Goal: Task Accomplishment & Management: Use online tool/utility

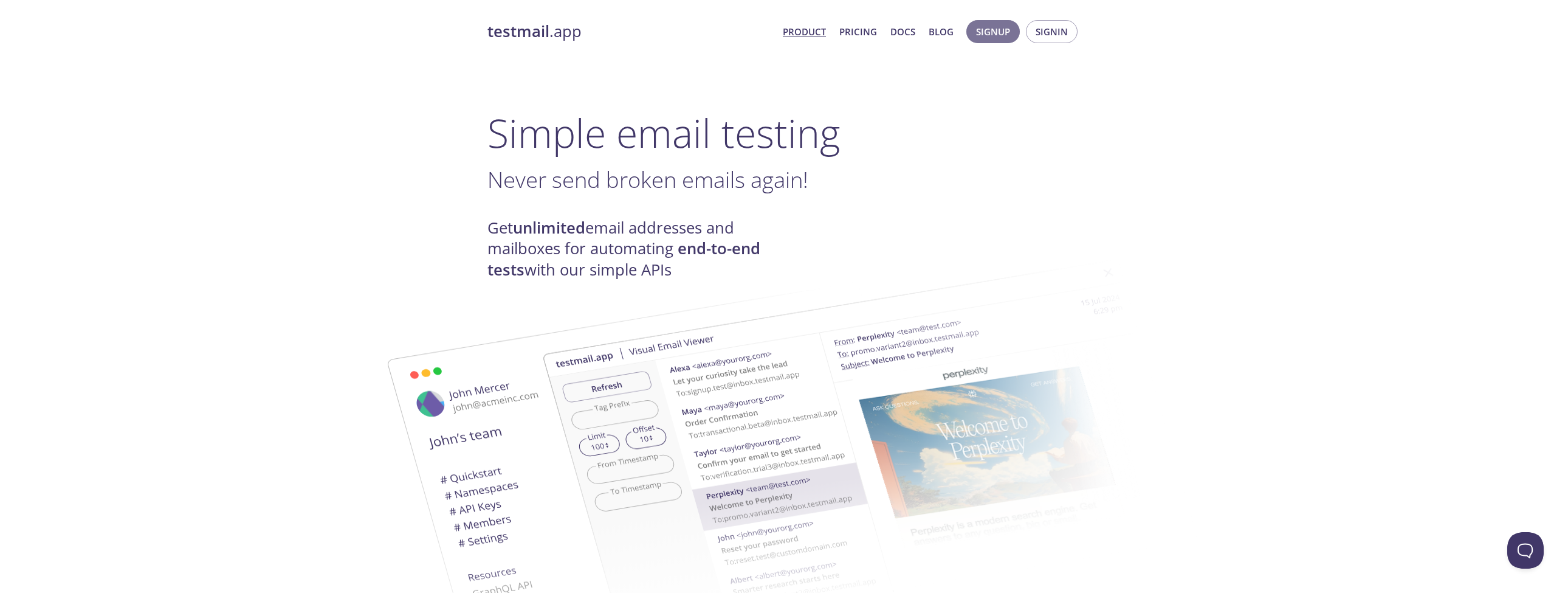
drag, startPoint x: 991, startPoint y: 31, endPoint x: 1037, endPoint y: 91, distance: 75.6
click at [1059, 38] on span "Signin" at bounding box center [1052, 32] width 32 height 15
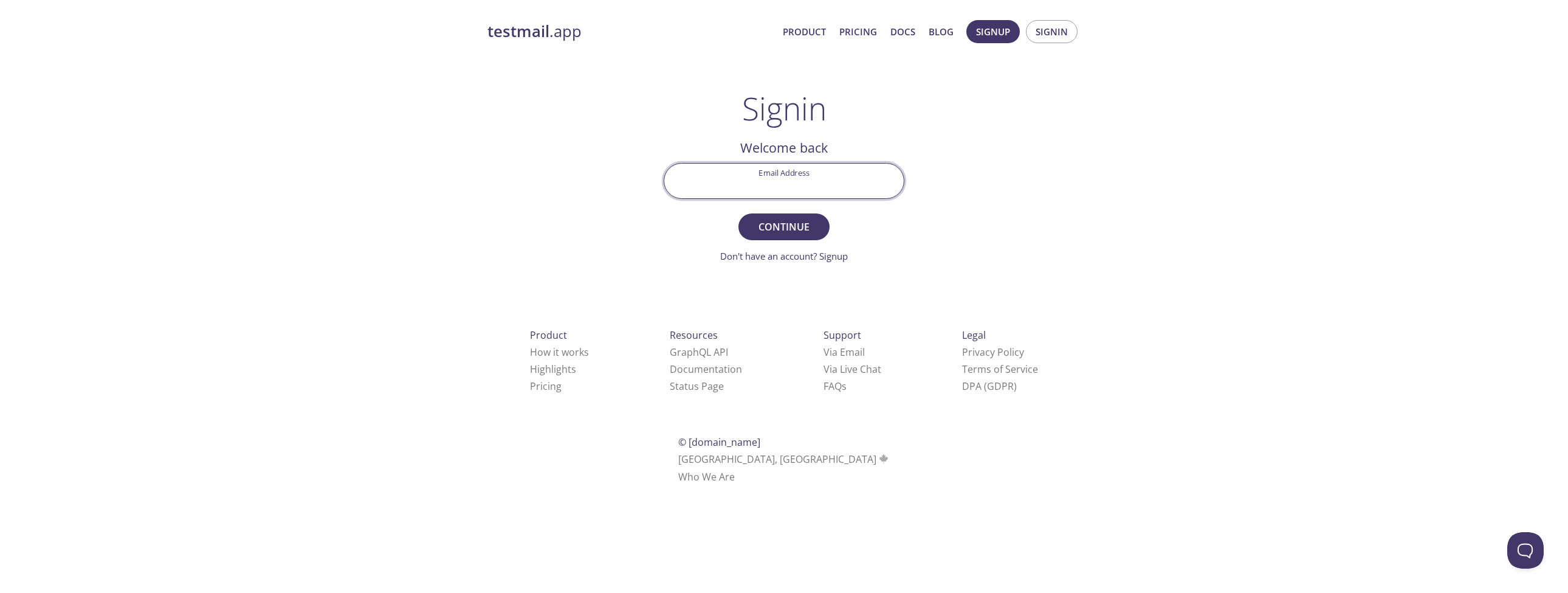
click at [837, 180] on input "Email Address" at bounding box center [784, 180] width 239 height 35
click at [975, 222] on div "testmail .app Product Pricing Docs Blog Signup Signin Signin Welcome back Email…" at bounding box center [784, 265] width 622 height 507
click at [845, 176] on input "Email Address" at bounding box center [784, 180] width 239 height 35
paste input "[EMAIL_ADDRESS][DOMAIN_NAME]"
type input "[EMAIL_ADDRESS][DOMAIN_NAME]"
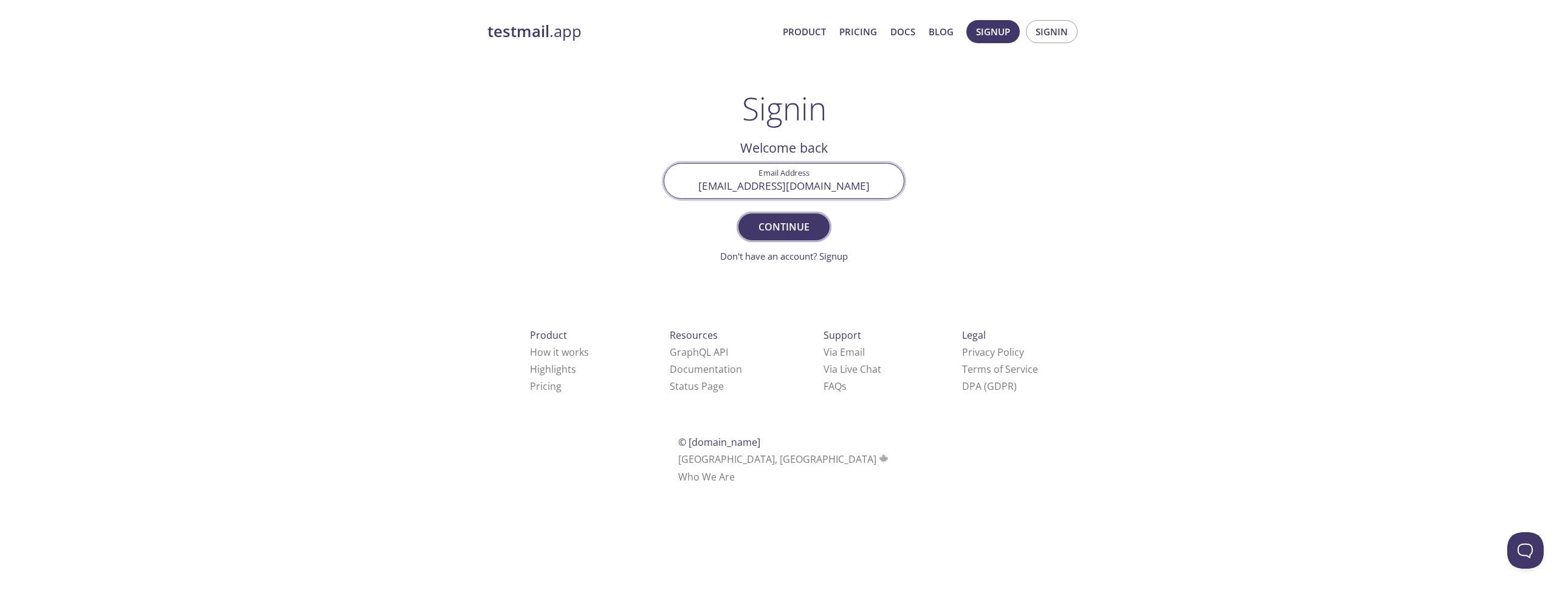
click at [768, 231] on span "Continue" at bounding box center [784, 226] width 64 height 17
paste input "VMUXQBF"
type input "VMUXQBF"
click at [790, 228] on span "Signin" at bounding box center [784, 226] width 64 height 17
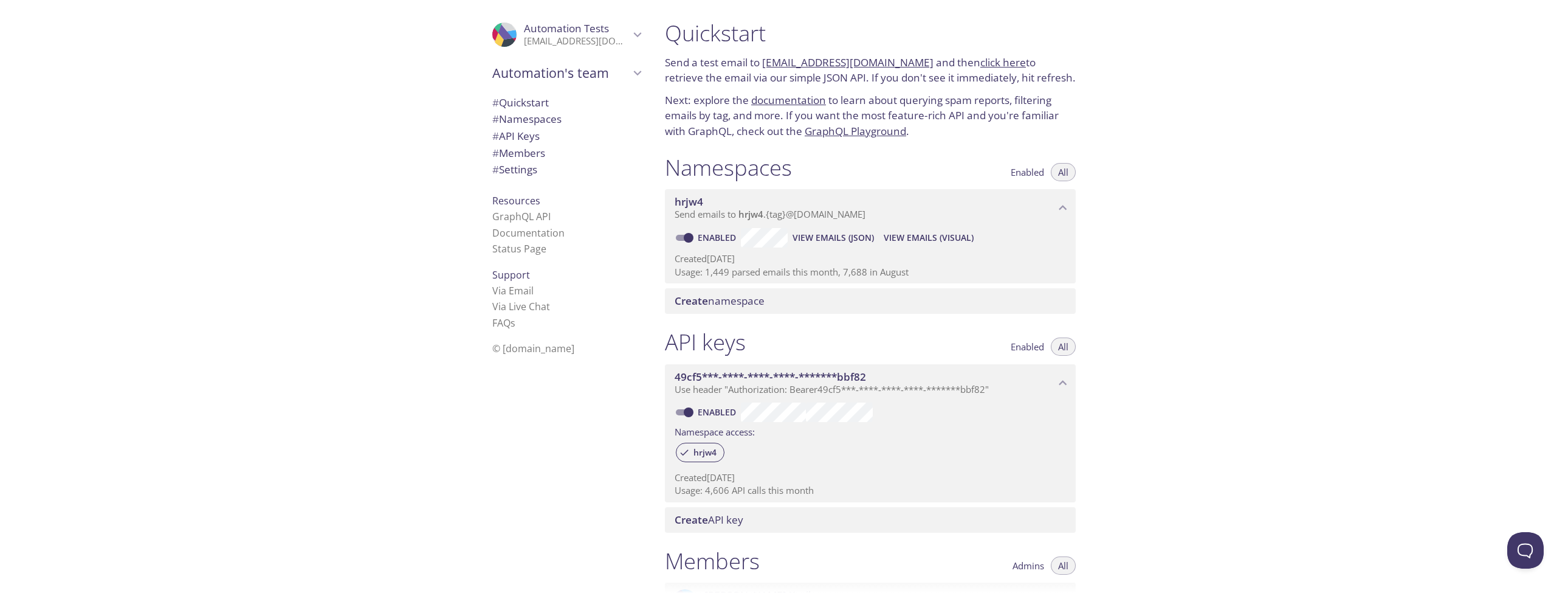
click at [837, 237] on span "View Emails (JSON)" at bounding box center [833, 238] width 81 height 15
click at [948, 231] on span "View Emails (Visual)" at bounding box center [928, 238] width 90 height 15
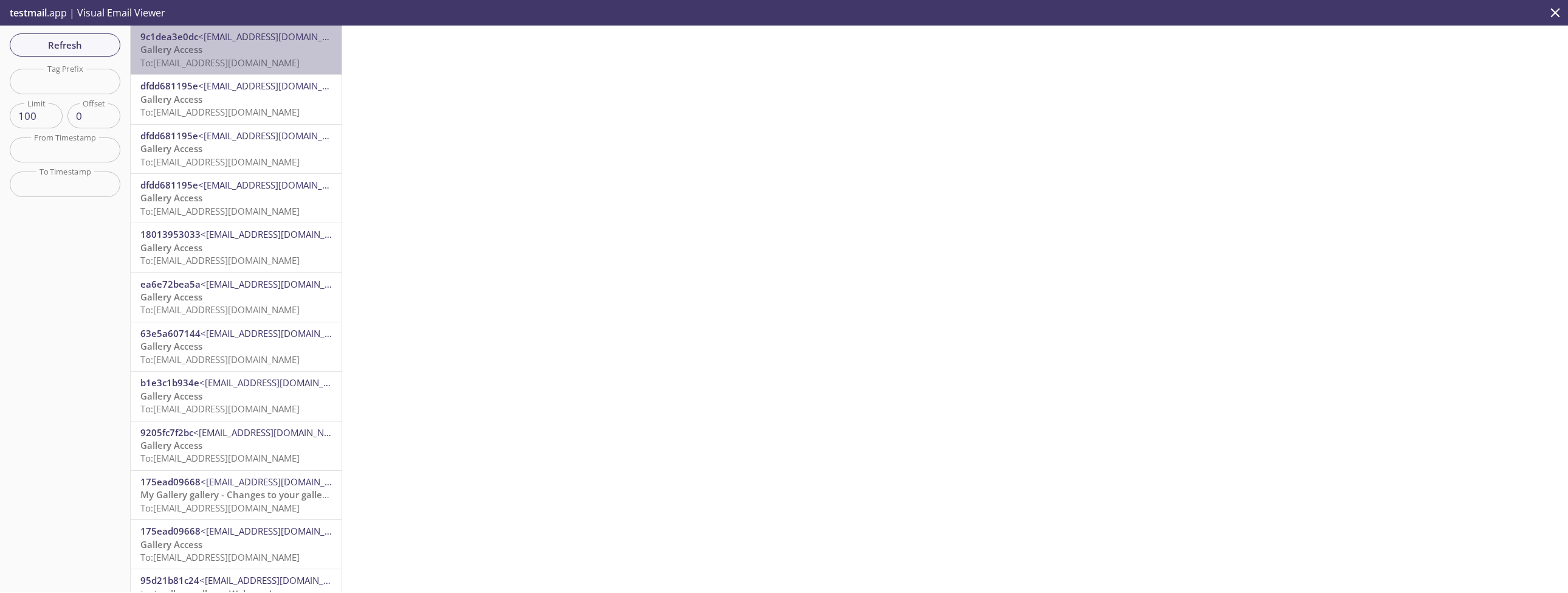
click at [226, 60] on span "To: [EMAIL_ADDRESS][DOMAIN_NAME]" at bounding box center [220, 62] width 159 height 12
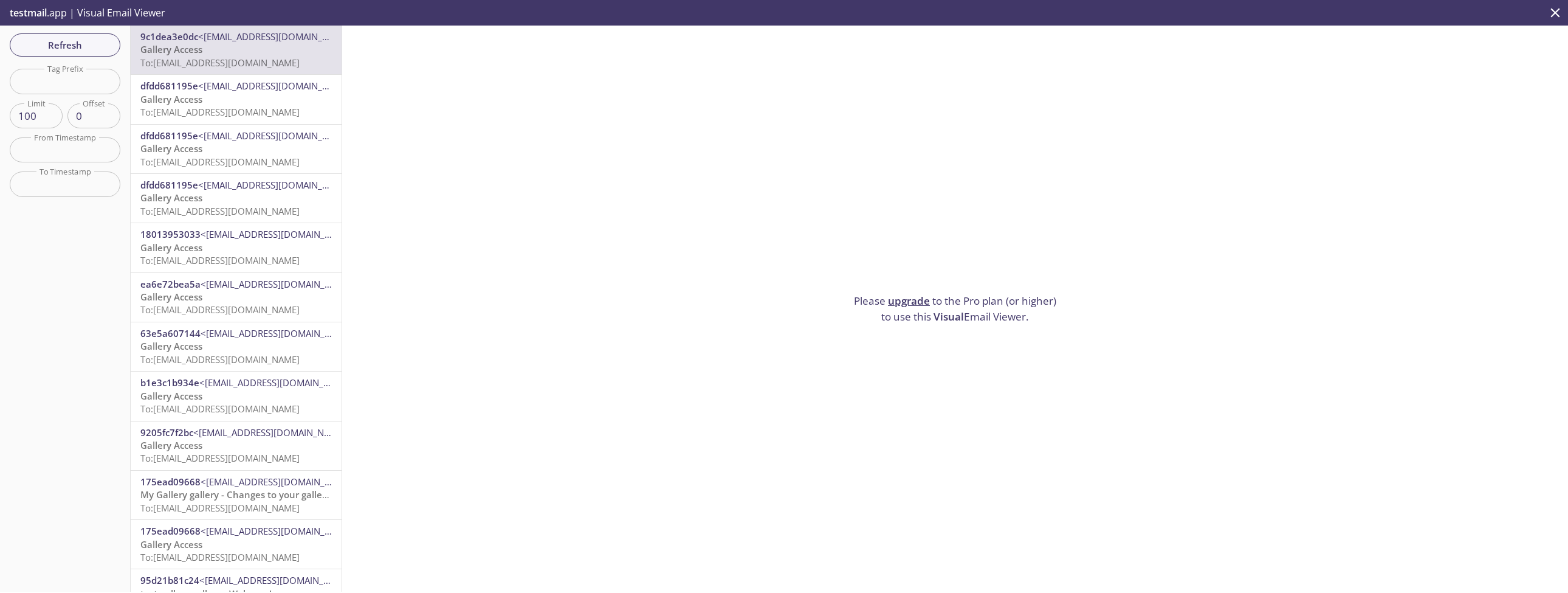
click at [71, 153] on input "text" at bounding box center [64, 150] width 110 height 25
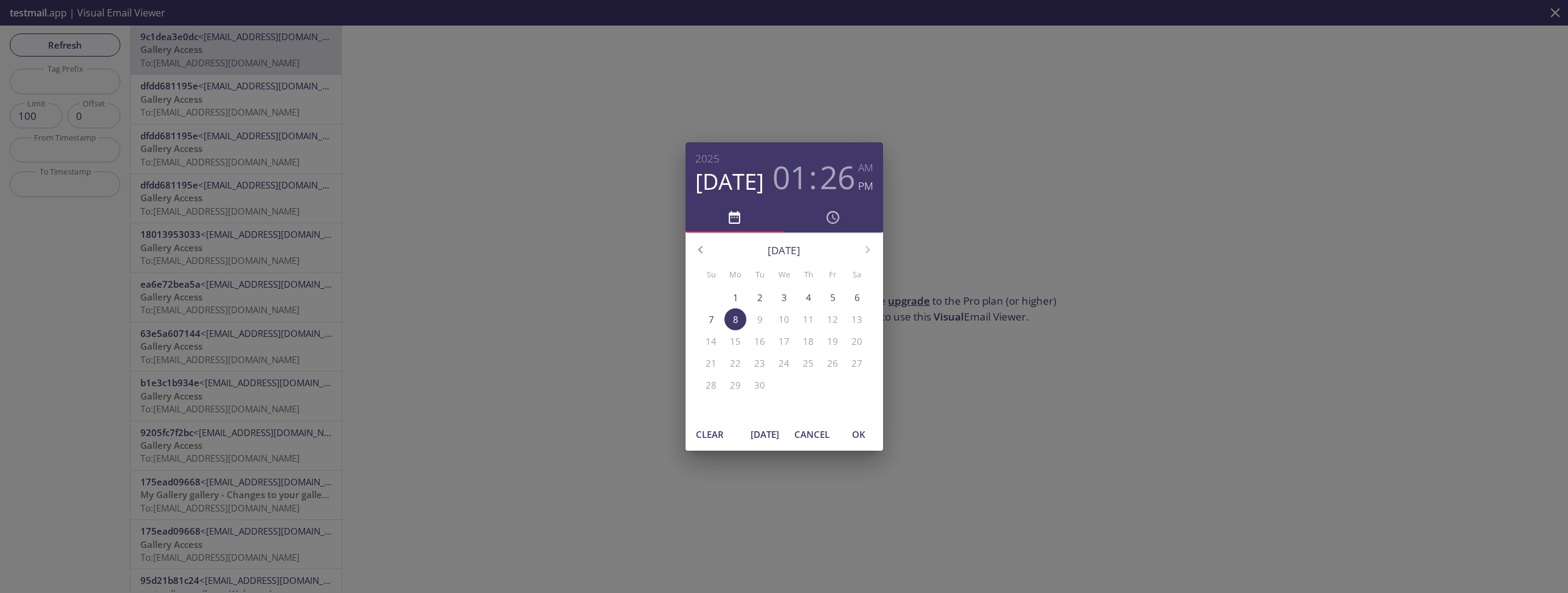
click at [736, 320] on p "8" at bounding box center [736, 319] width 5 height 13
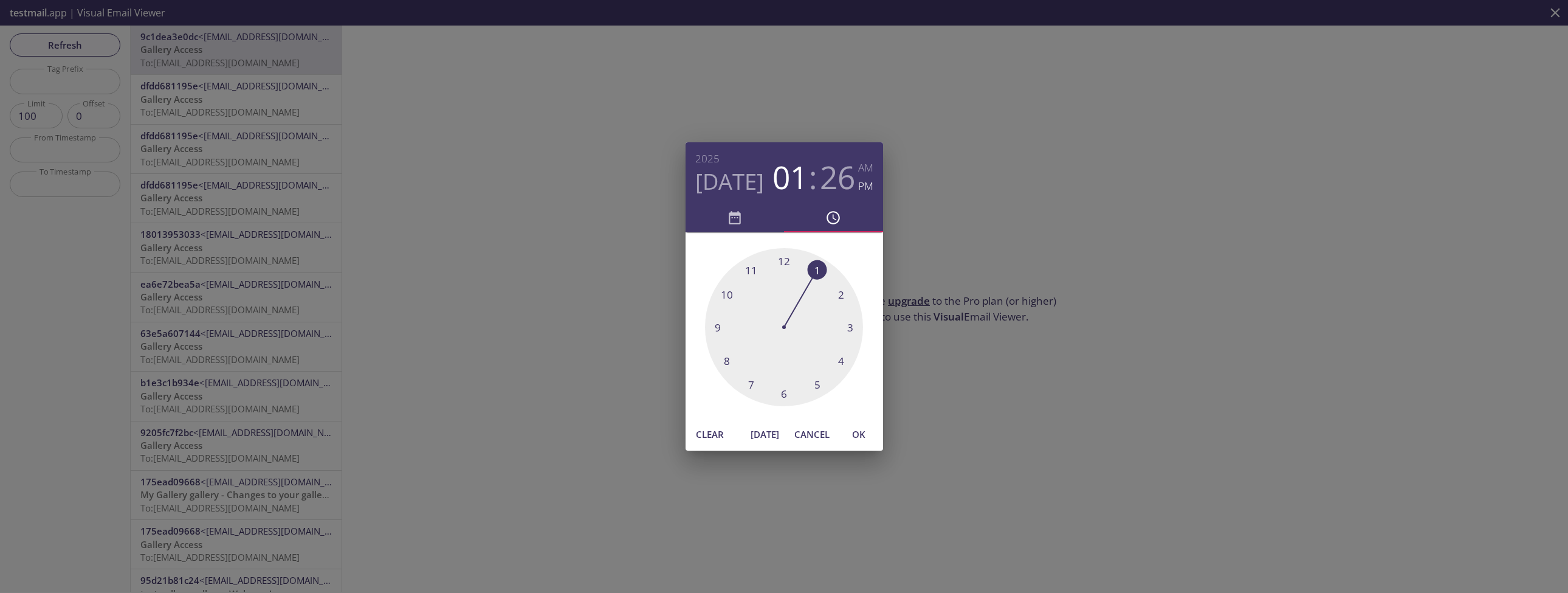
click at [859, 430] on span "OK" at bounding box center [859, 434] width 29 height 15
type input "[DATE] 1:26 pm"
